Goal: Task Accomplishment & Management: Use online tool/utility

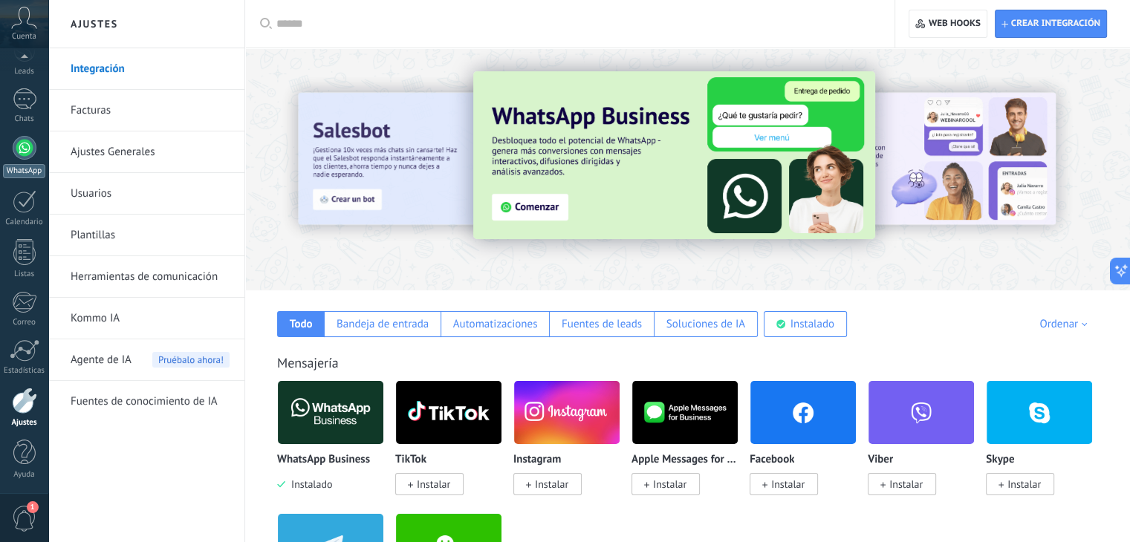
click at [12, 161] on link "WhatsApp" at bounding box center [24, 157] width 48 height 42
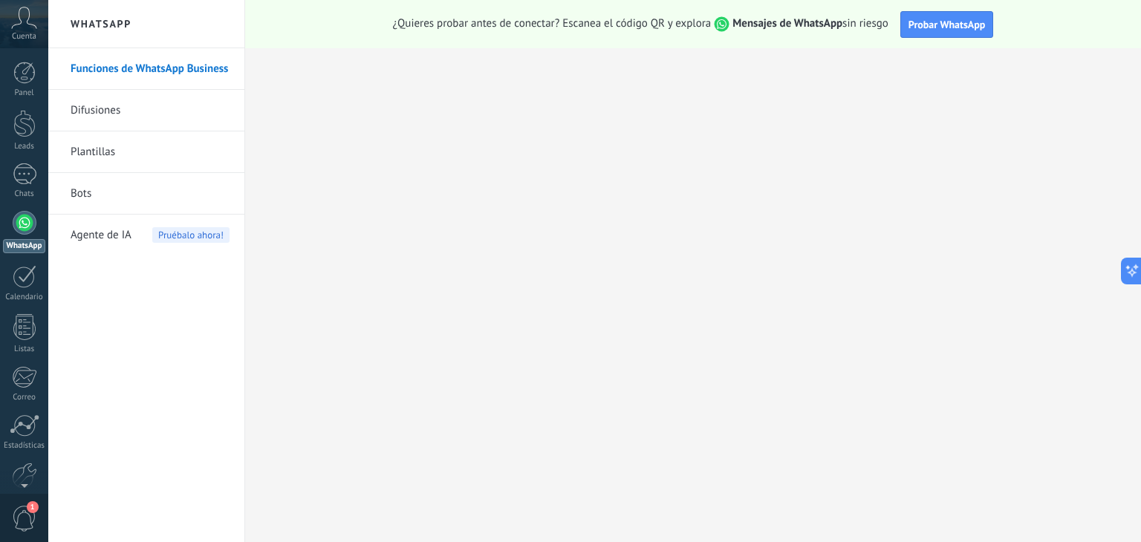
click at [189, 72] on link "Funciones de WhatsApp Business" at bounding box center [150, 69] width 159 height 42
click at [933, 22] on span "Probar WhatsApp" at bounding box center [946, 24] width 77 height 13
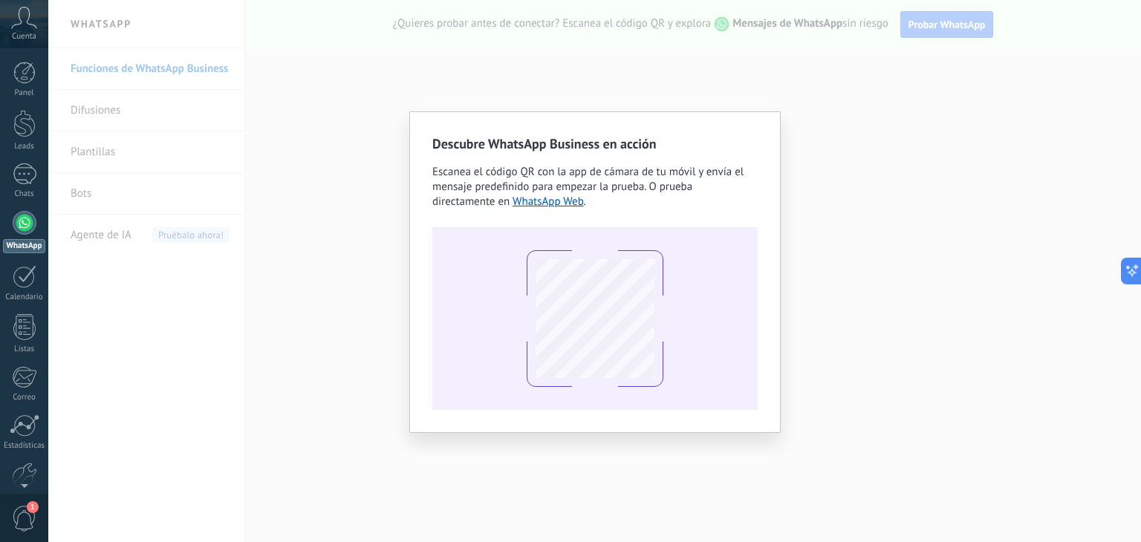
click at [709, 369] on div at bounding box center [594, 318] width 325 height 183
click at [553, 198] on link "WhatsApp Web" at bounding box center [548, 202] width 71 height 14
click at [751, 159] on div "Descubre WhatsApp Business en acción Escanea el código QR con la app de cámara …" at bounding box center [594, 272] width 325 height 276
click at [419, 241] on div "Descubre WhatsApp Business en acción Escanea el código QR con la app de cámara …" at bounding box center [594, 272] width 371 height 322
click at [536, 199] on link "WhatsApp Web" at bounding box center [548, 202] width 71 height 14
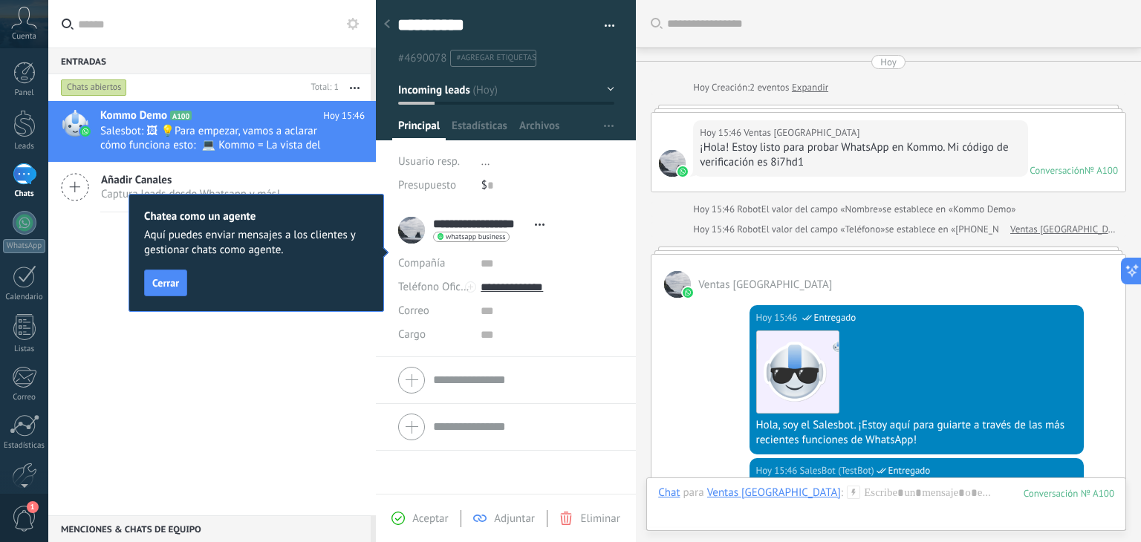
scroll to position [22, 0]
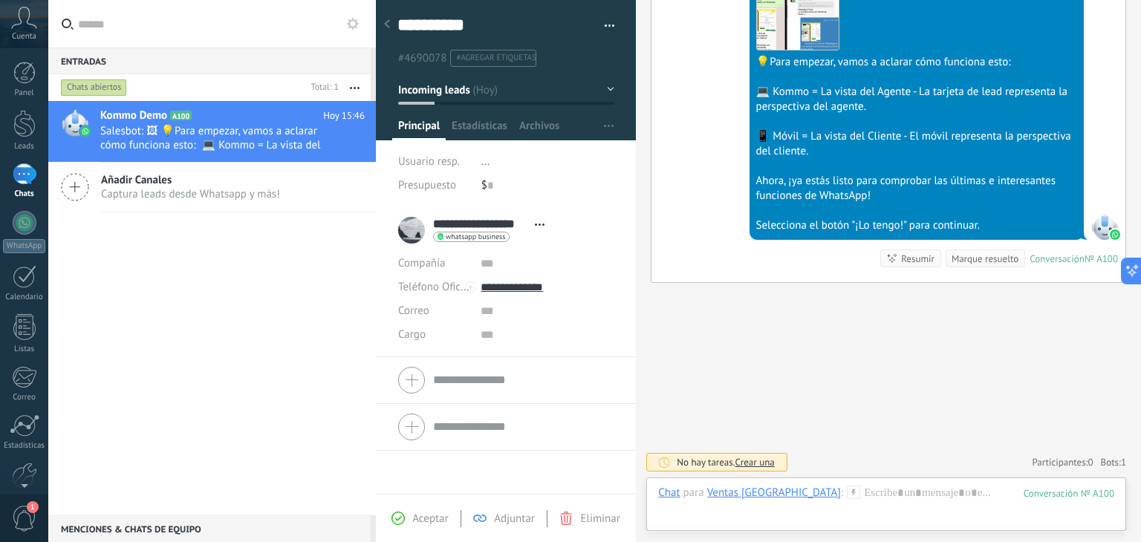
click at [707, 372] on div "Buscar Carga más [DATE] [DATE] Creación: 2 eventos Expandir [DATE] 15:46 Ventas…" at bounding box center [888, 13] width 505 height 1059
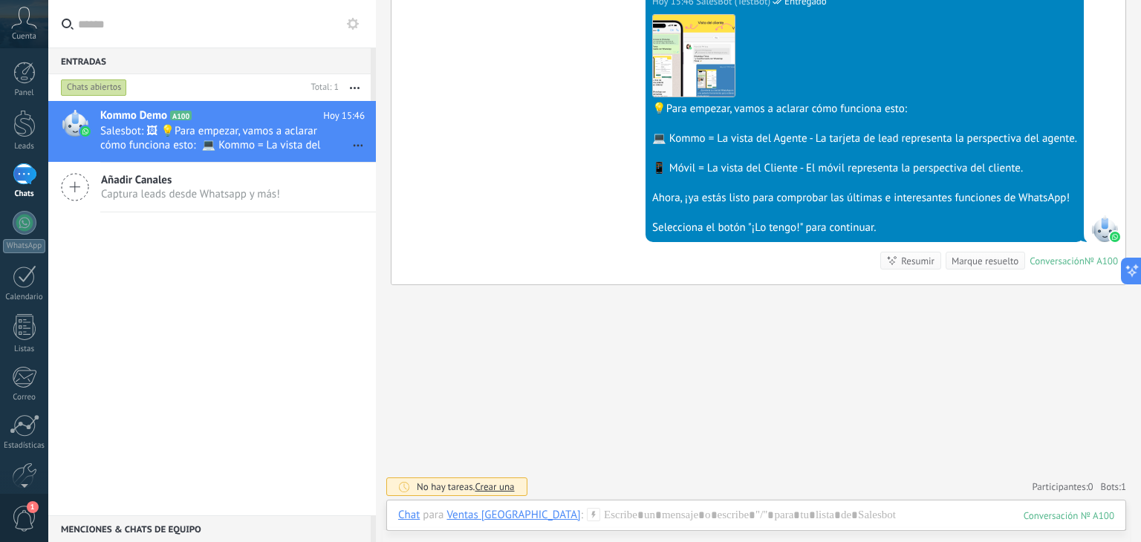
click at [298, 192] on div "Añadir Canales Captura leads desde Whatsapp y más!" at bounding box center [212, 188] width 328 height 50
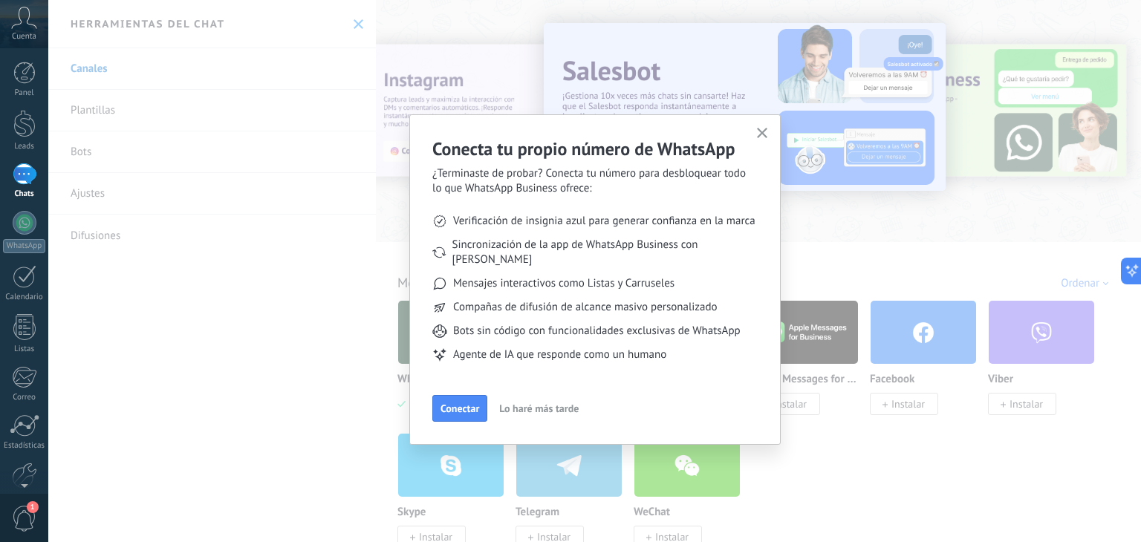
click at [542, 403] on span "Lo haré más tarde" at bounding box center [538, 408] width 79 height 10
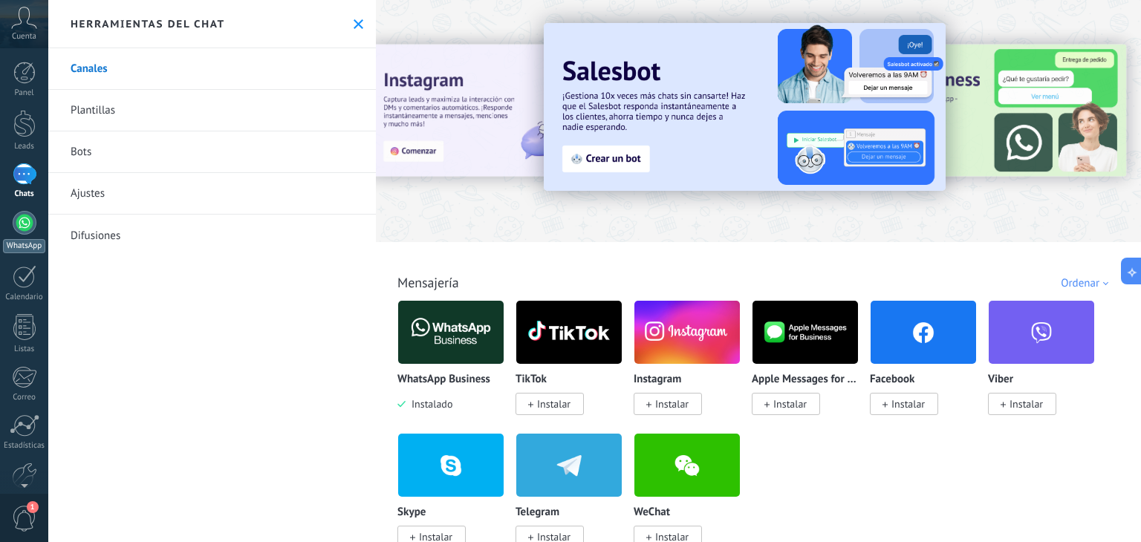
click at [27, 239] on div "WhatsApp" at bounding box center [24, 246] width 42 height 14
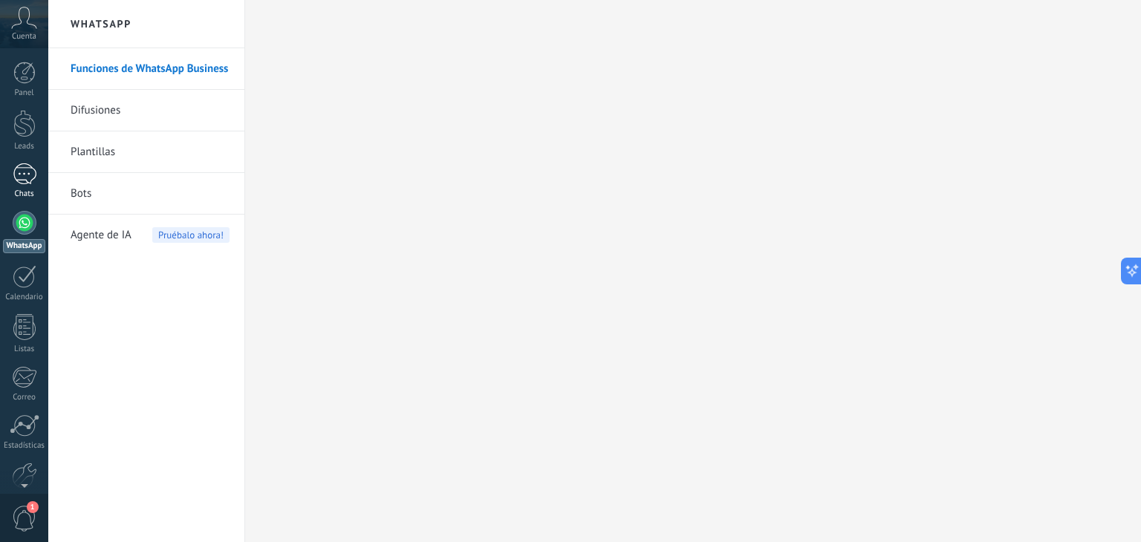
click at [19, 197] on div "Chats" at bounding box center [24, 194] width 43 height 10
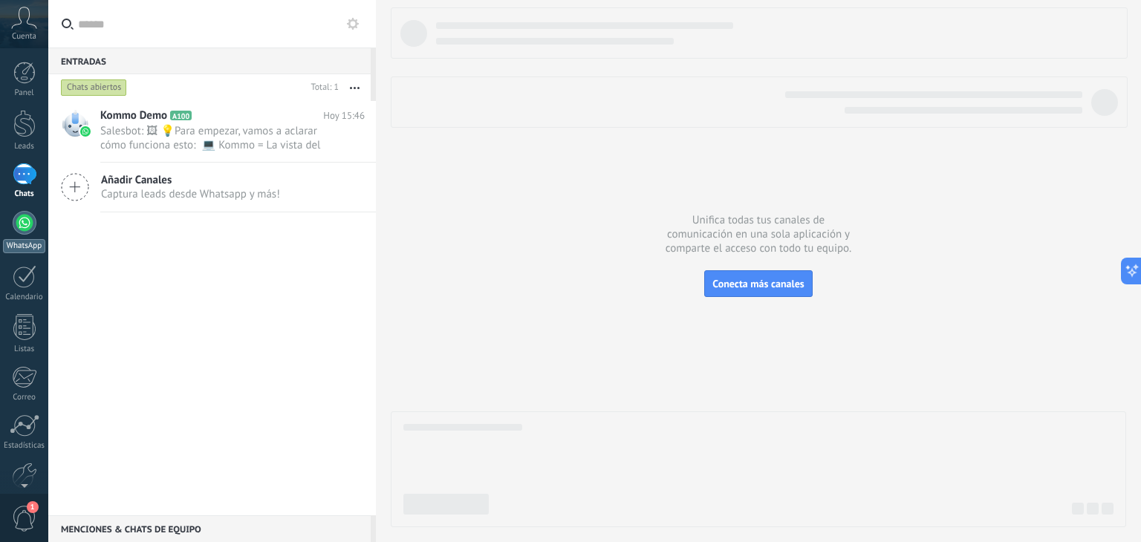
click at [29, 233] on div at bounding box center [25, 223] width 24 height 24
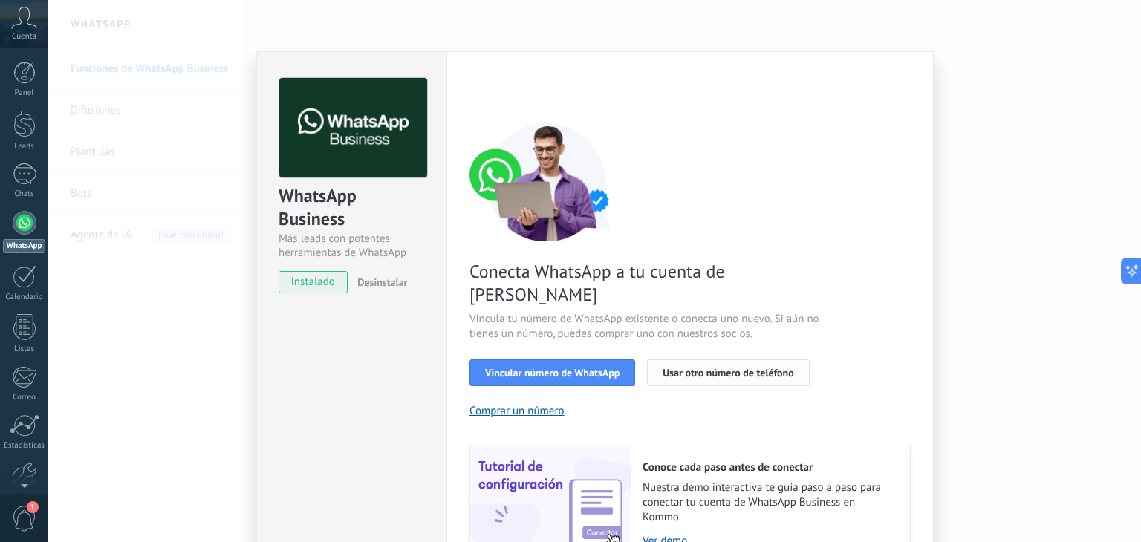
click at [741, 368] on span "Usar otro número de teléfono" at bounding box center [728, 373] width 131 height 10
click at [544, 404] on button "Comprar un número" at bounding box center [516, 411] width 95 height 14
click at [1102, 310] on div "WhatsApp Business Más leads con potentes herramientas de WhatsApp instalado Des…" at bounding box center [594, 271] width 1093 height 542
click at [149, 264] on div "WhatsApp Business Más leads con potentes herramientas de WhatsApp instalado Des…" at bounding box center [594, 271] width 1093 height 542
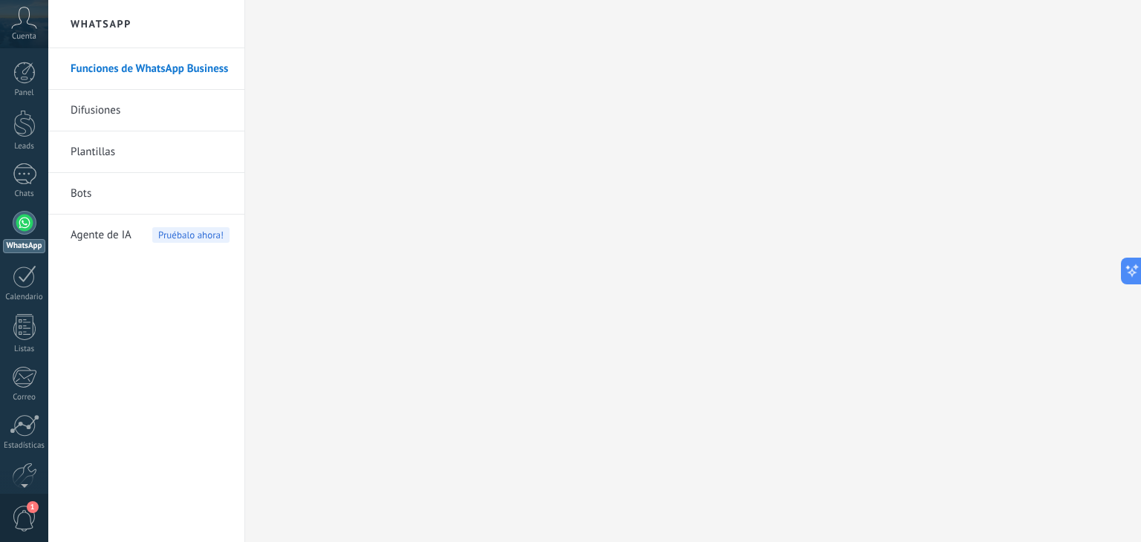
click at [33, 209] on div "Panel Leads 1 Chats WhatsApp Clientes" at bounding box center [24, 316] width 48 height 508
click at [30, 181] on div "1" at bounding box center [25, 174] width 24 height 22
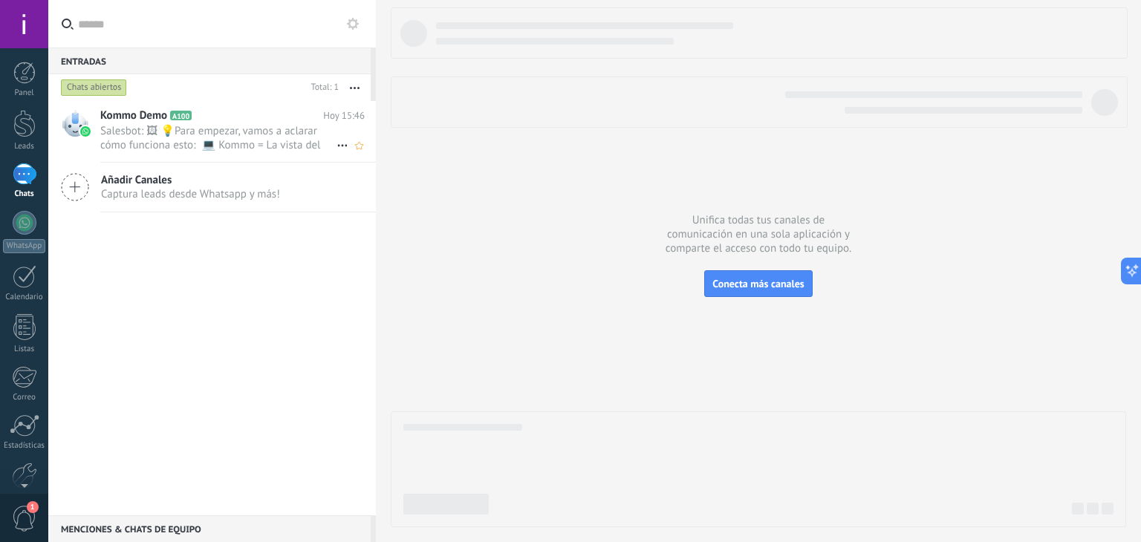
click at [200, 129] on span "Salesbot: 🖼 💡Para empezar, vamos a aclarar cómo funciona esto: 💻 Kommo = La vis…" at bounding box center [218, 138] width 236 height 28
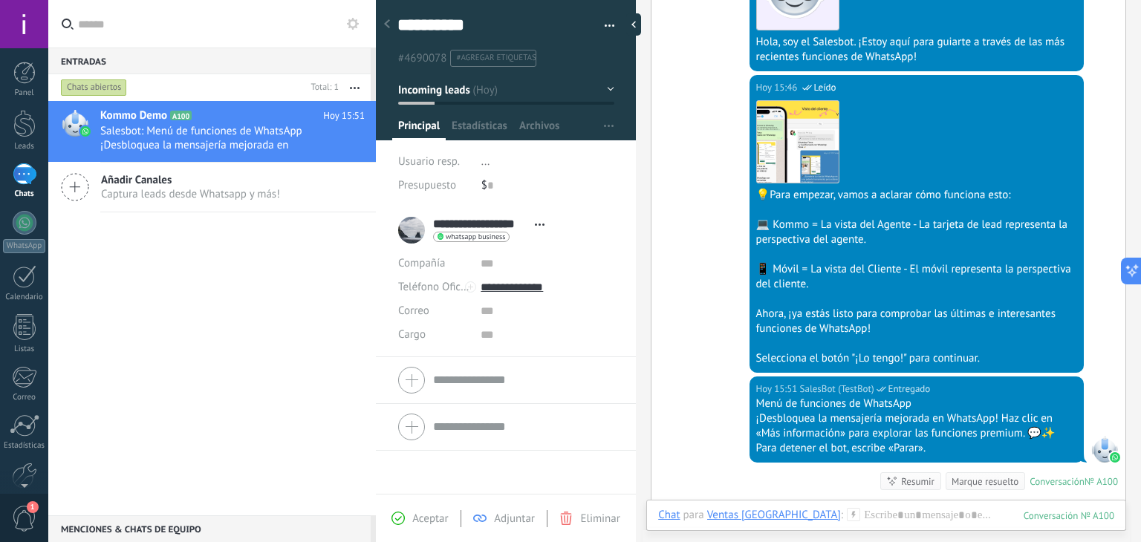
scroll to position [475, 0]
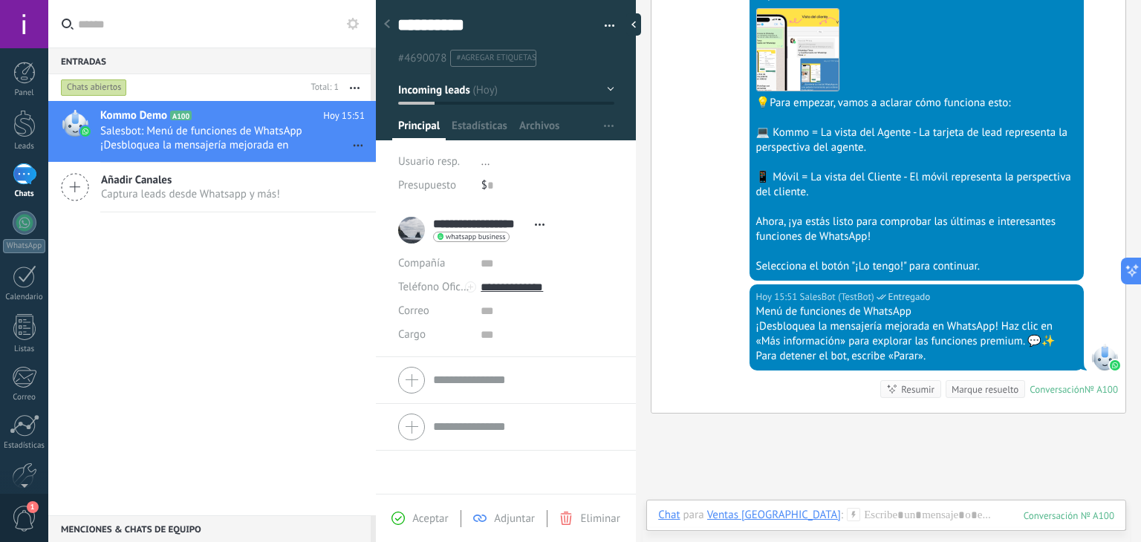
click at [679, 184] on div "Hoy 15:46 SalesBot (TestBot) Leído Descargar 💡Para empezar, vamos a aclarar cóm…" at bounding box center [888, 134] width 474 height 302
click at [458, 111] on div at bounding box center [506, 65] width 261 height 150
click at [463, 120] on span "Estadísticas" at bounding box center [480, 130] width 56 height 22
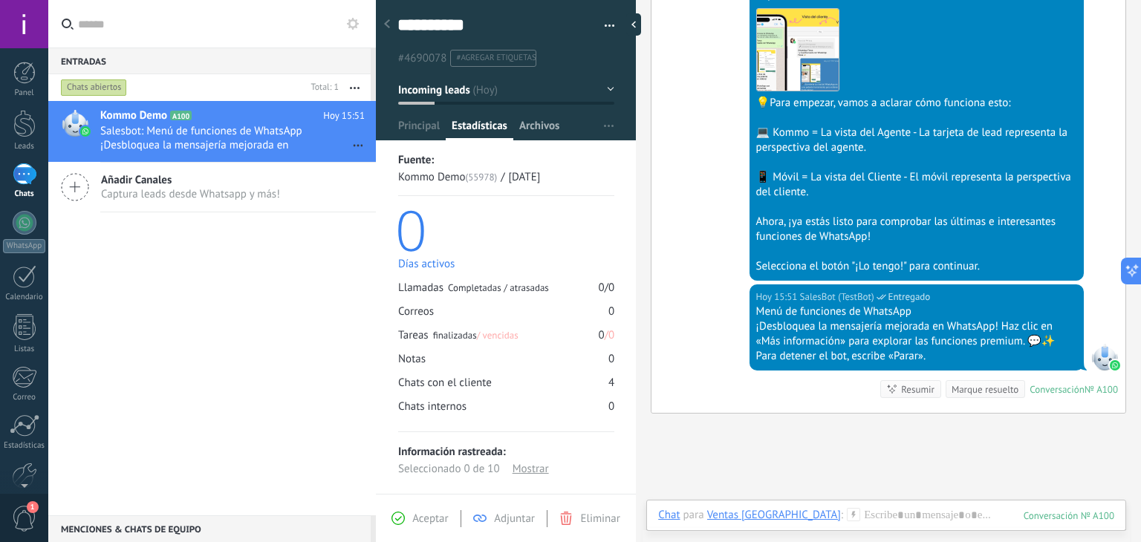
click at [544, 130] on span "Archivos" at bounding box center [539, 130] width 40 height 22
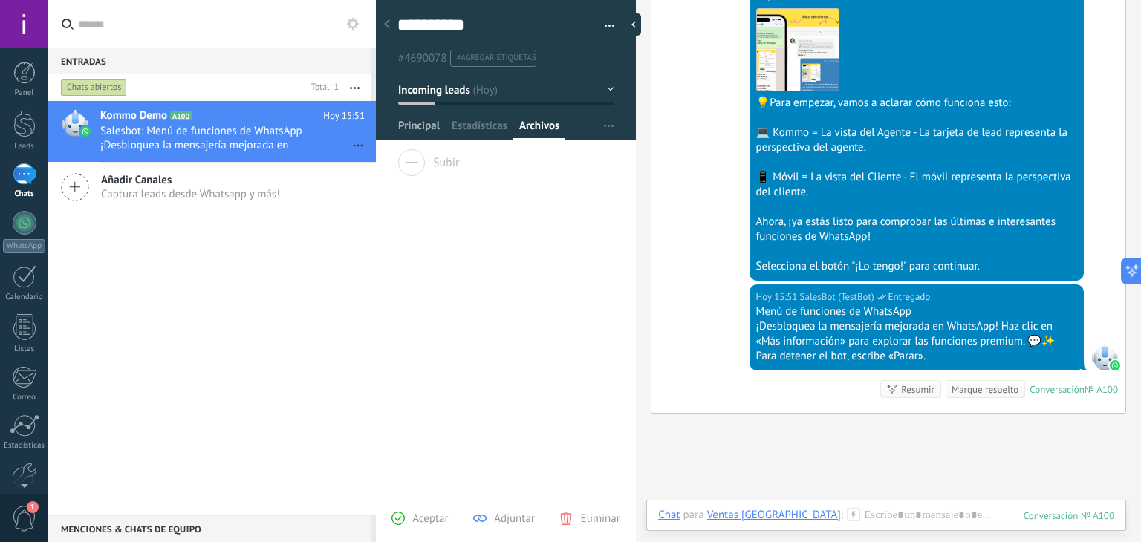
click at [430, 131] on span "Principal" at bounding box center [419, 130] width 42 height 22
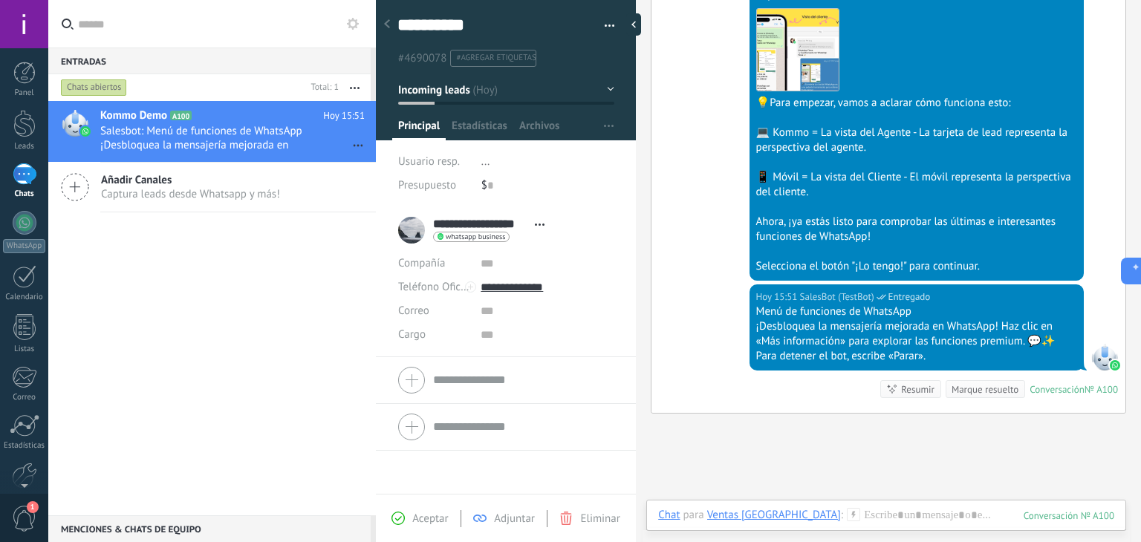
click at [386, 22] on use at bounding box center [387, 23] width 6 height 9
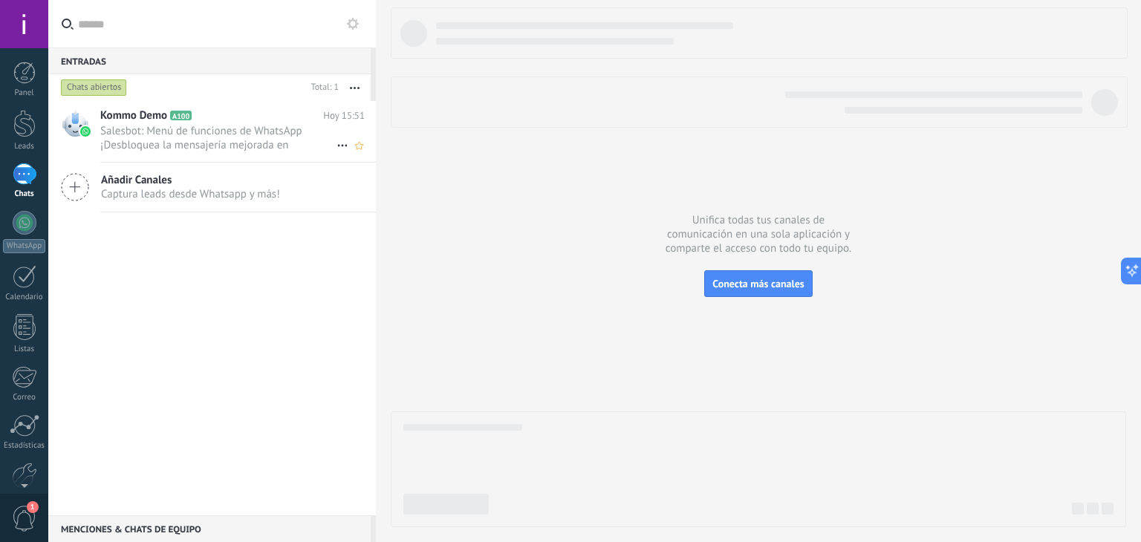
click at [286, 114] on h2 "Kommo Demo A100" at bounding box center [211, 115] width 223 height 15
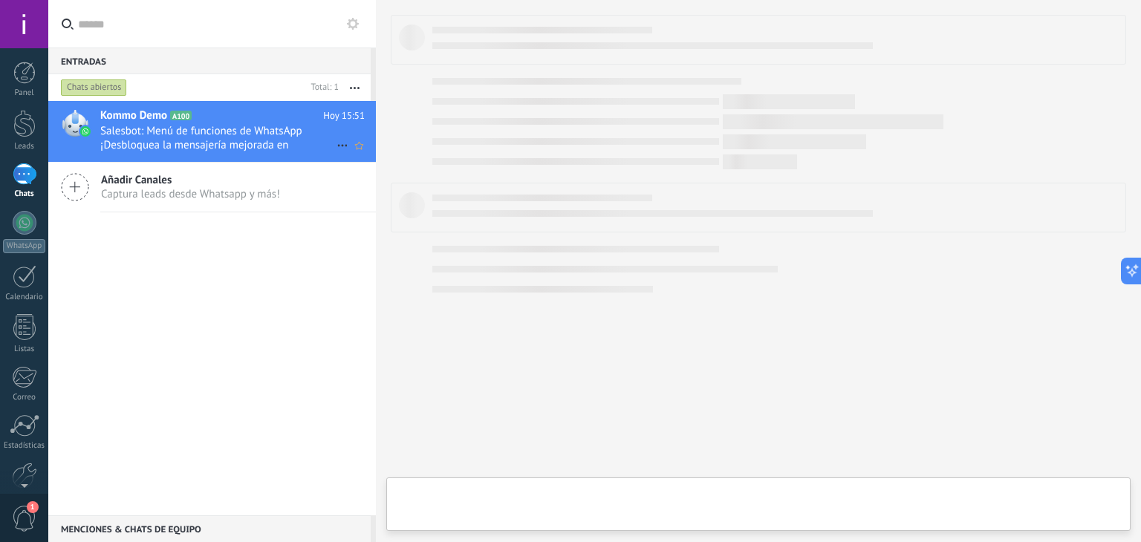
type textarea "**********"
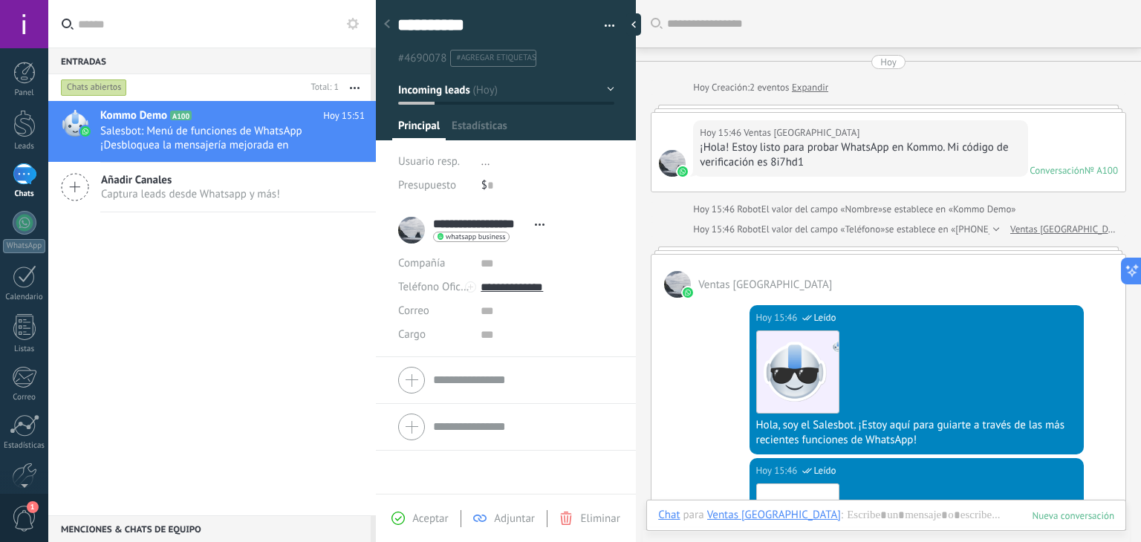
scroll to position [579, 0]
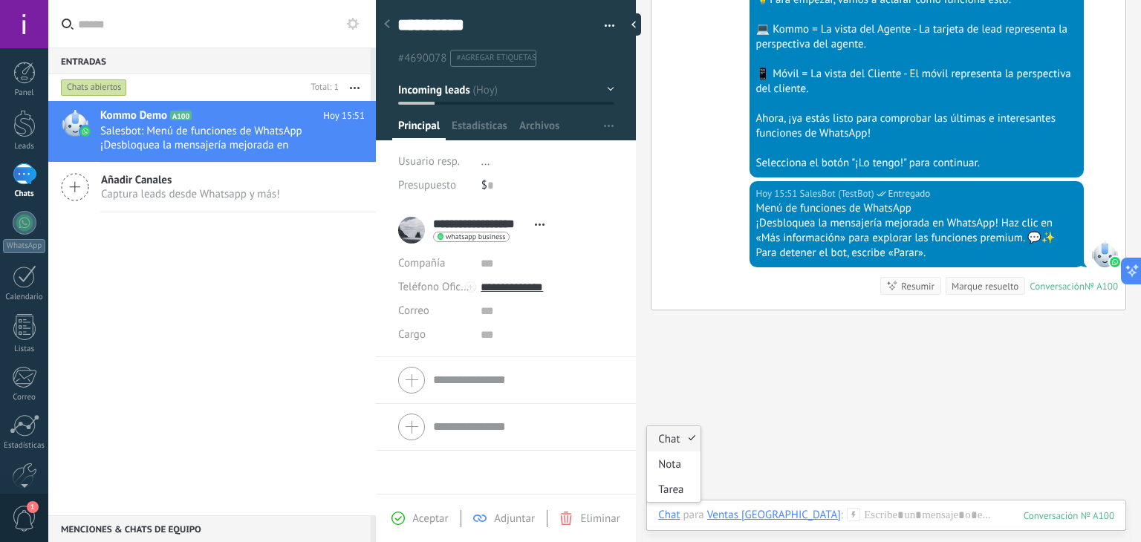
click at [673, 512] on div "Chat" at bounding box center [669, 514] width 22 height 13
